Goal: Communication & Community: Answer question/provide support

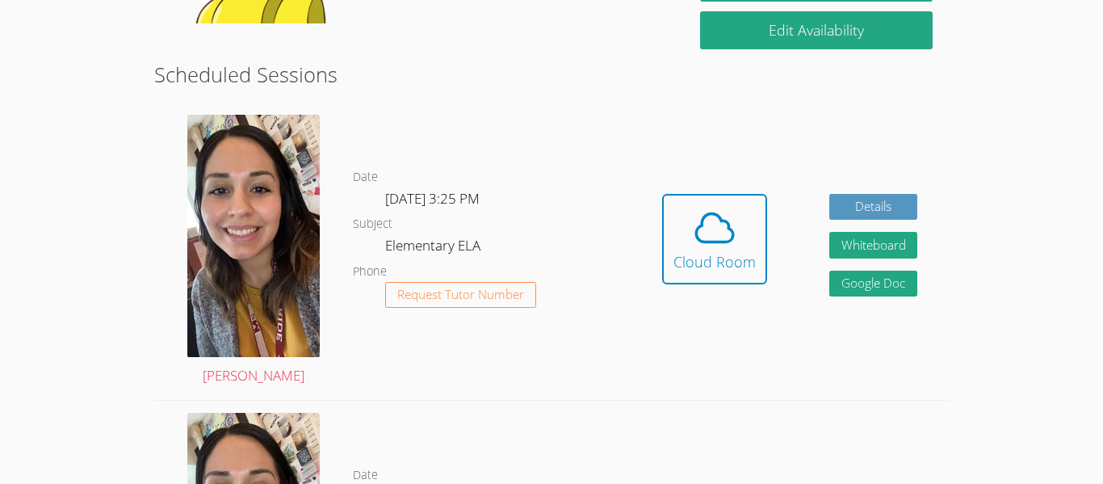
scroll to position [400, 0]
click at [433, 163] on div "Date [DATE] 3:25 PM Subject Elementary ELA Phone Request Tutor Number" at bounding box center [492, 250] width 278 height 297
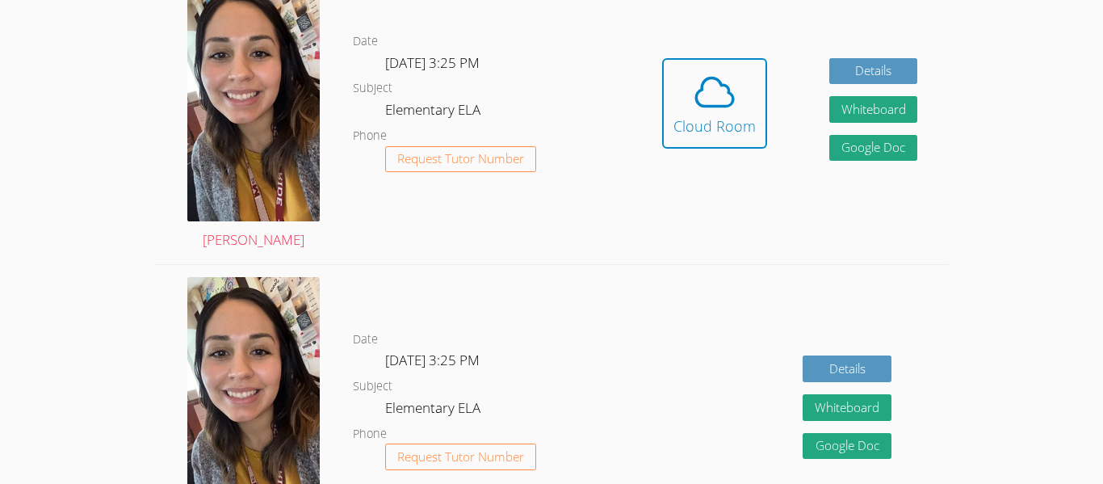
scroll to position [530, 0]
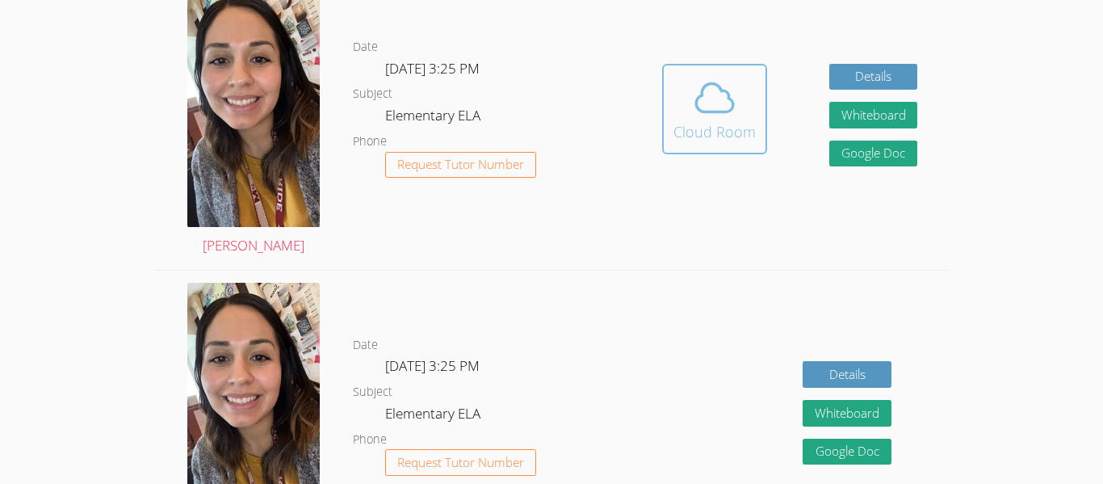
click at [721, 119] on icon at bounding box center [714, 97] width 45 height 45
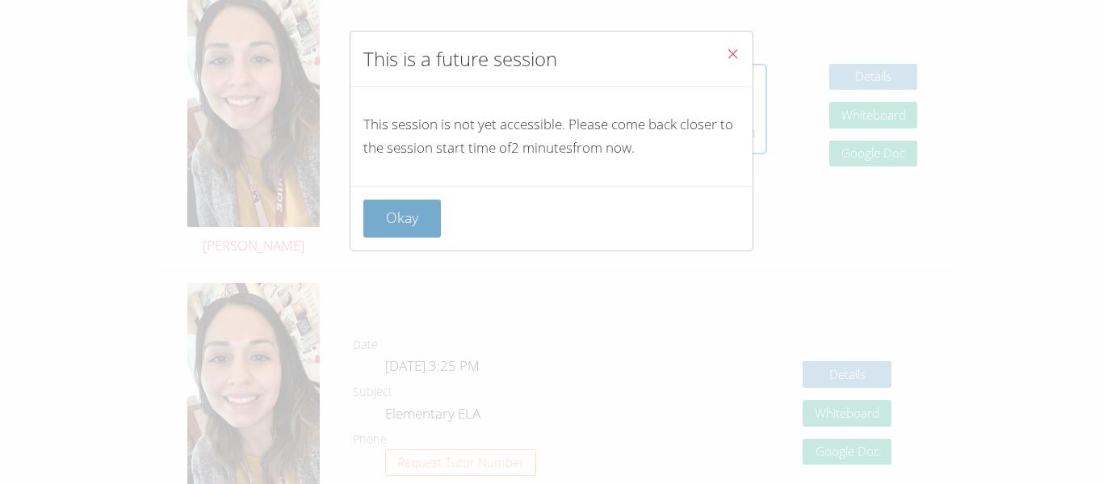
click at [383, 237] on button "Okay" at bounding box center [402, 218] width 78 height 38
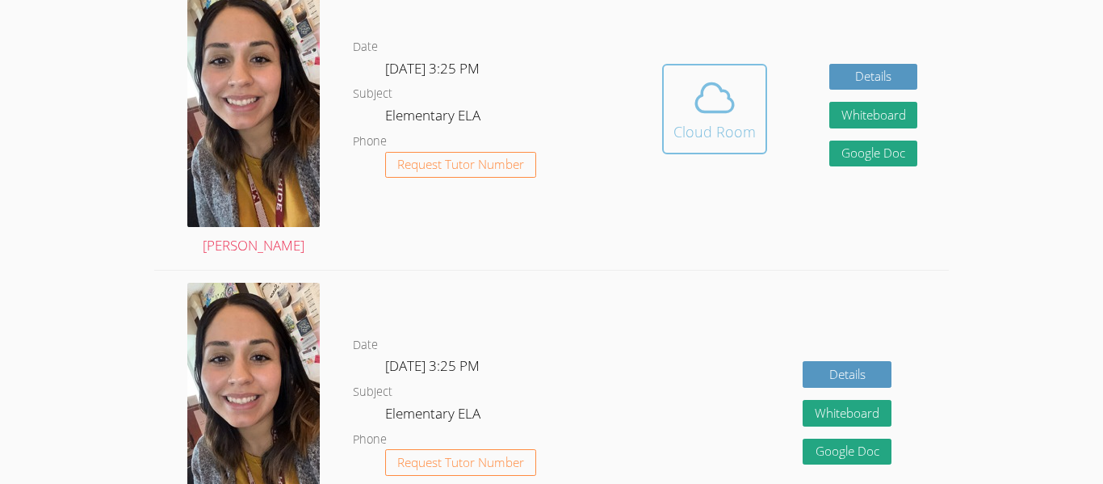
click at [725, 103] on icon at bounding box center [714, 97] width 45 height 45
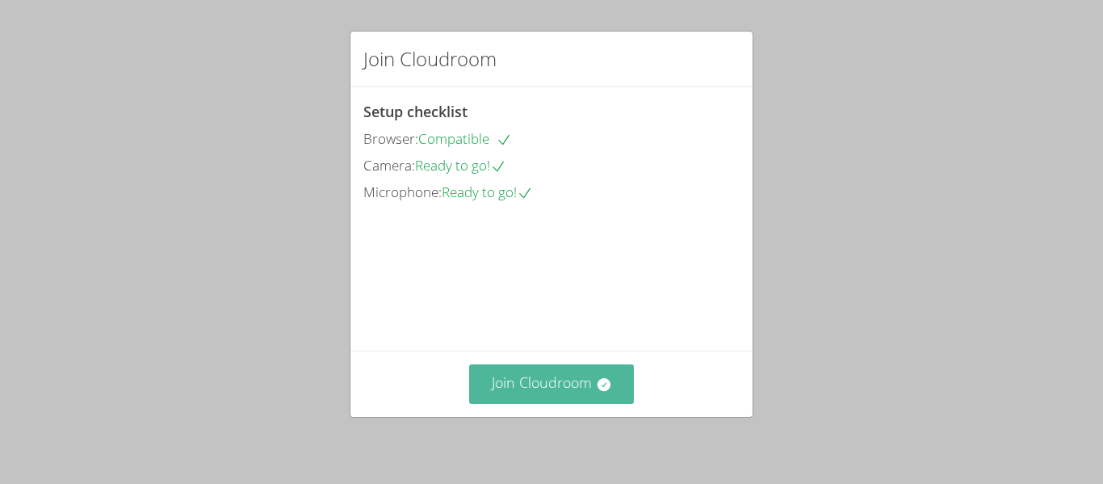
click at [510, 383] on button "Join Cloudroom" at bounding box center [551, 384] width 165 height 40
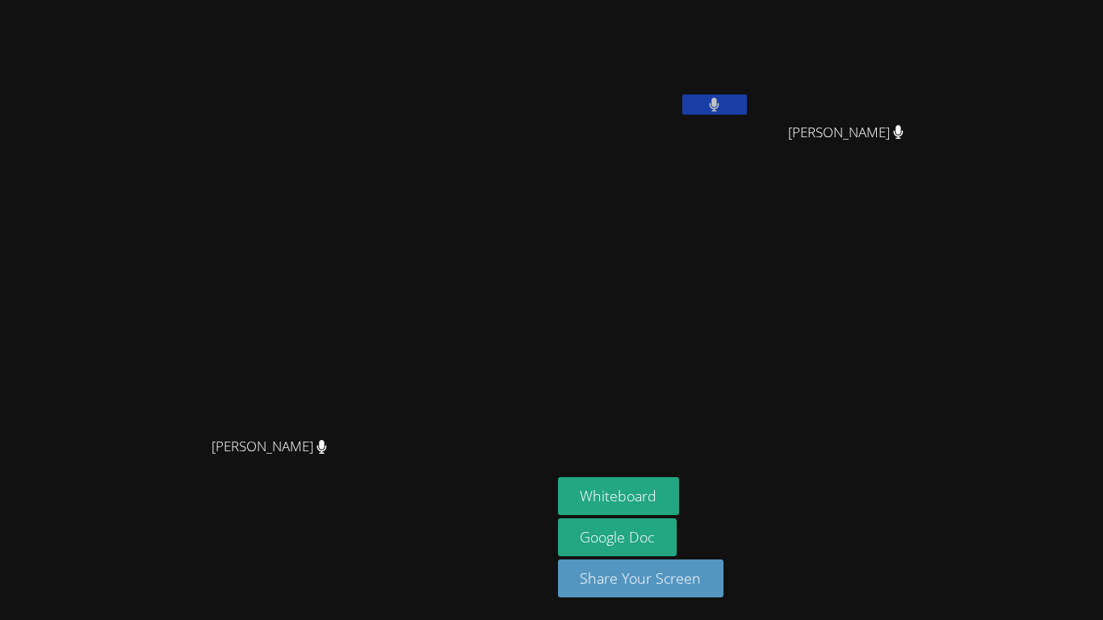
click at [719, 103] on icon at bounding box center [714, 105] width 10 height 14
click at [723, 103] on icon at bounding box center [714, 105] width 17 height 14
click at [680, 483] on button "Whiteboard" at bounding box center [619, 496] width 122 height 38
